Goal: Transaction & Acquisition: Book appointment/travel/reservation

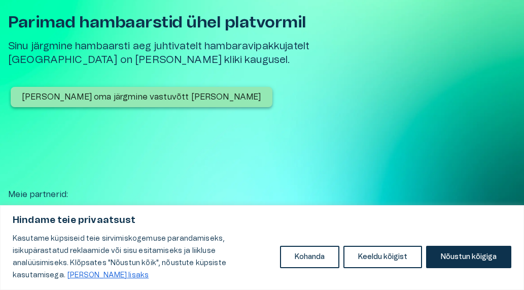
scroll to position [51, 0]
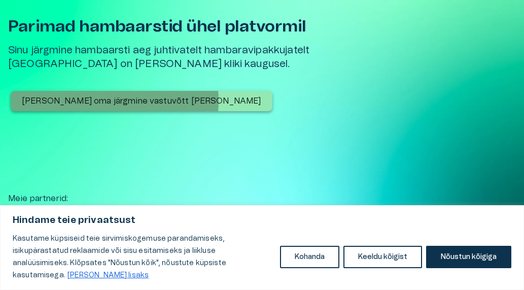
click at [114, 103] on p "[PERSON_NAME] oma järgmine vastuvõtt [PERSON_NAME]" at bounding box center [142, 101] width 240 height 12
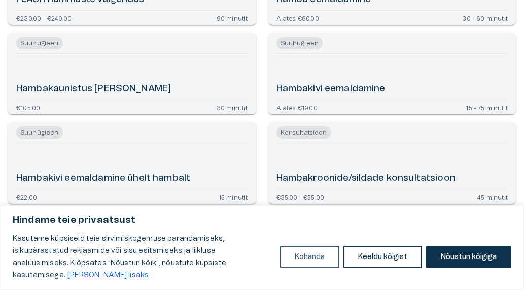
scroll to position [914, 0]
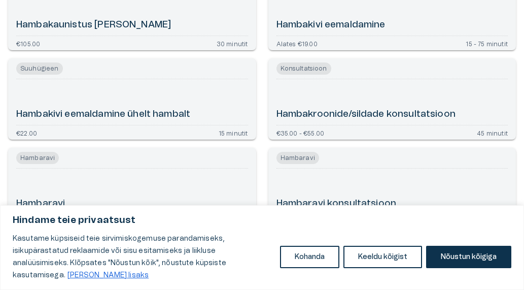
click at [51, 204] on h6 "Hambaravi" at bounding box center [40, 203] width 49 height 13
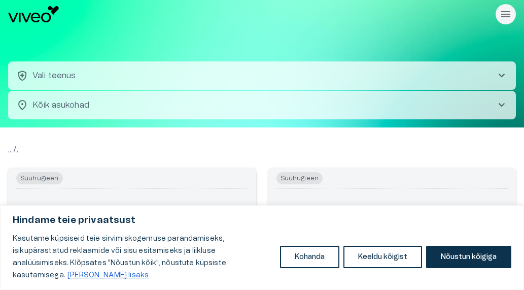
scroll to position [1013, 0]
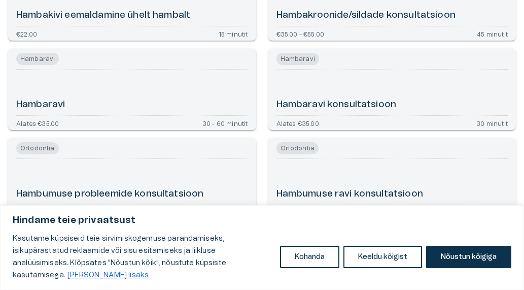
click at [44, 104] on h6 "Hambaravi" at bounding box center [40, 104] width 49 height 13
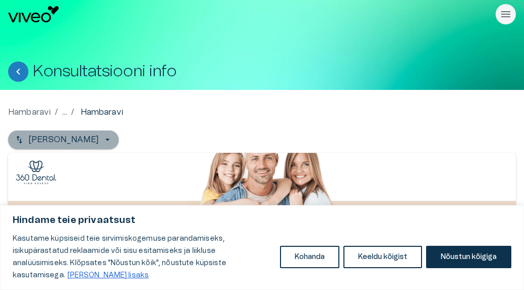
click at [103, 139] on icon "button" at bounding box center [108, 139] width 10 height 10
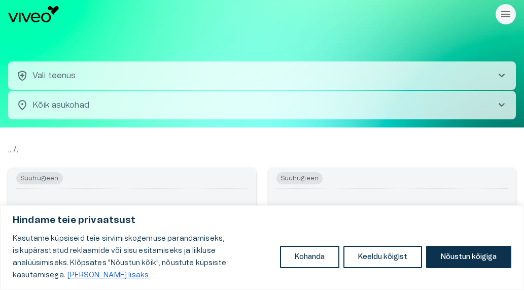
scroll to position [1112, 0]
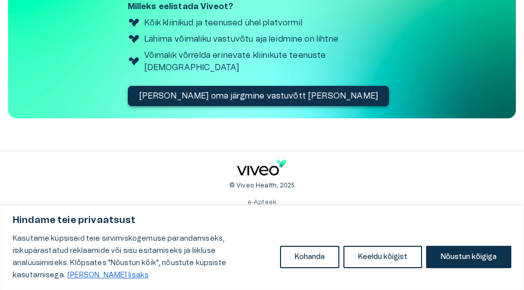
scroll to position [51, 0]
